Goal: Navigation & Orientation: Find specific page/section

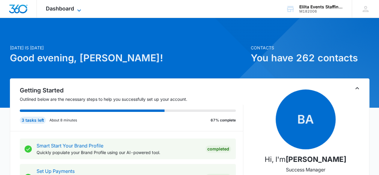
click at [58, 9] on span "Dashboard" at bounding box center [60, 8] width 28 height 6
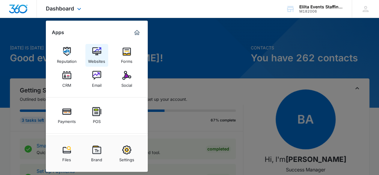
click at [106, 48] on link "Websites" at bounding box center [96, 55] width 23 height 23
click at [80, 8] on icon at bounding box center [78, 10] width 7 height 7
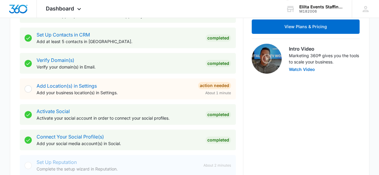
scroll to position [169, 0]
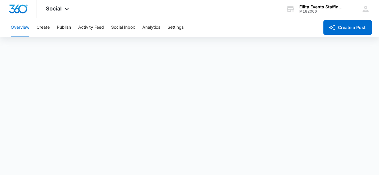
scroll to position [2, 0]
click at [283, 21] on div "Overview Create Publish Activity Feed Social Inbox Analytics Settings" at bounding box center [163, 27] width 312 height 19
click at [271, 36] on div "Overview Create Publish Activity Feed Social Inbox Analytics Settings" at bounding box center [163, 27] width 312 height 19
